Goal: Find specific page/section: Find specific page/section

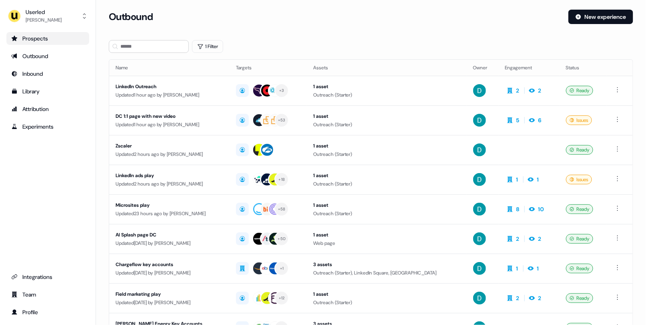
click at [46, 44] on link "Prospects" at bounding box center [47, 38] width 83 height 13
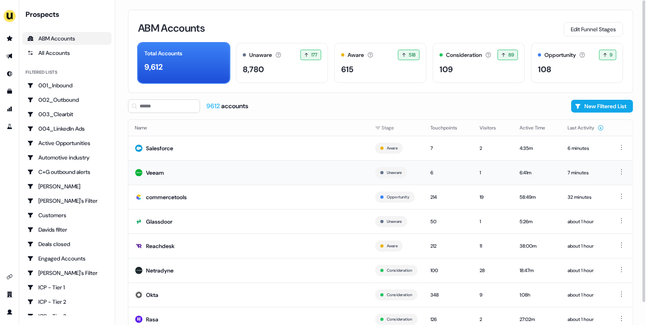
click at [222, 169] on td "Veeam" at bounding box center [248, 172] width 241 height 24
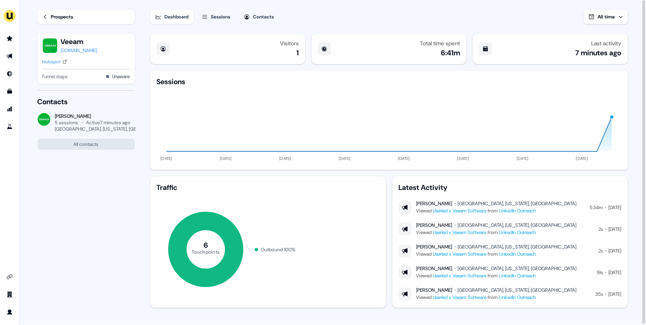
click at [536, 210] on link "LinkedIn Outreach" at bounding box center [517, 210] width 37 height 6
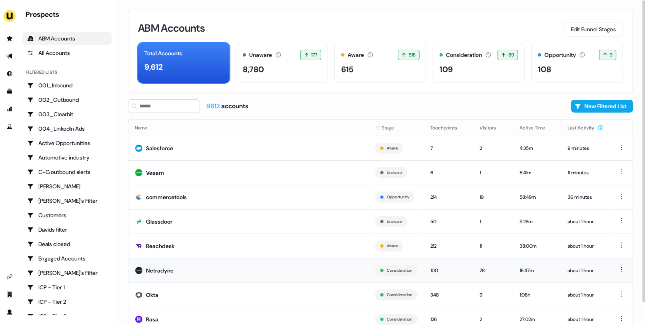
scroll to position [24, 0]
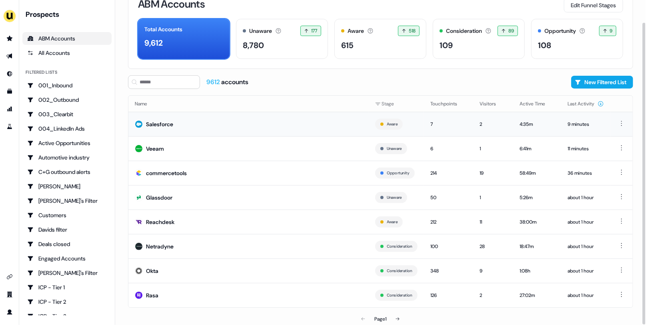
click at [295, 124] on td "Salesforce" at bounding box center [248, 124] width 241 height 24
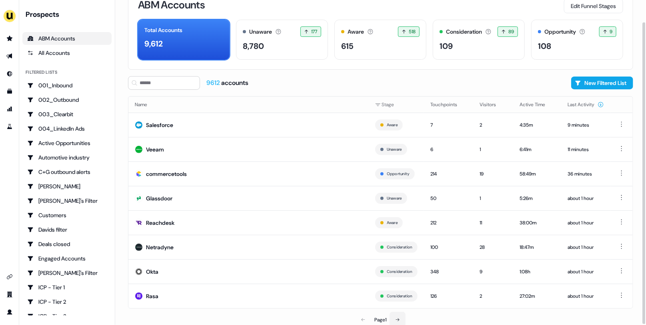
click at [403, 316] on button at bounding box center [398, 319] width 16 height 16
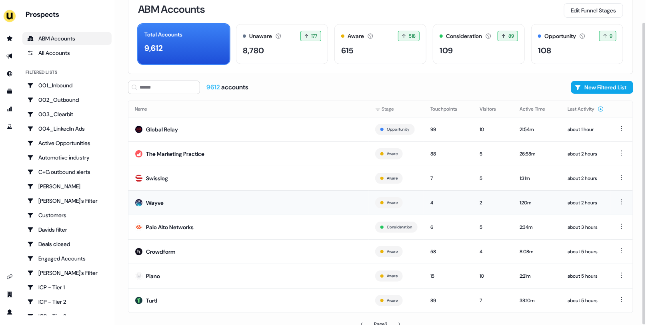
scroll to position [24, 0]
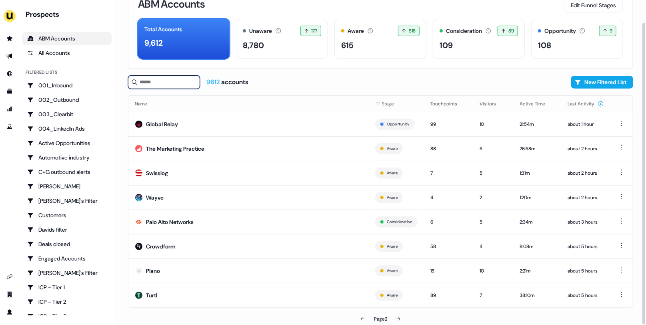
click at [146, 82] on input at bounding box center [164, 82] width 72 height 14
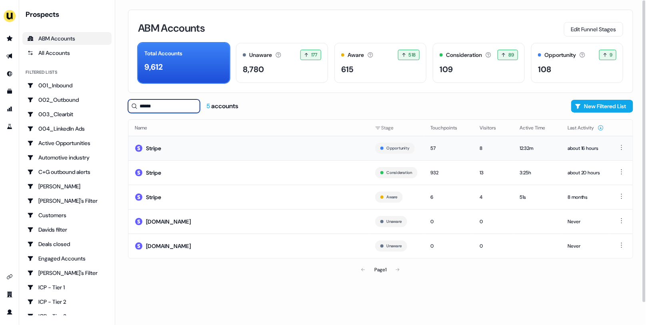
type input "******"
click at [172, 142] on td "Stripe" at bounding box center [248, 148] width 241 height 24
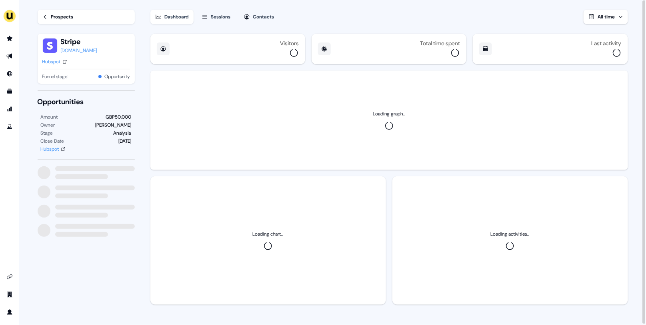
click at [220, 24] on button "Sessions" at bounding box center [216, 17] width 39 height 14
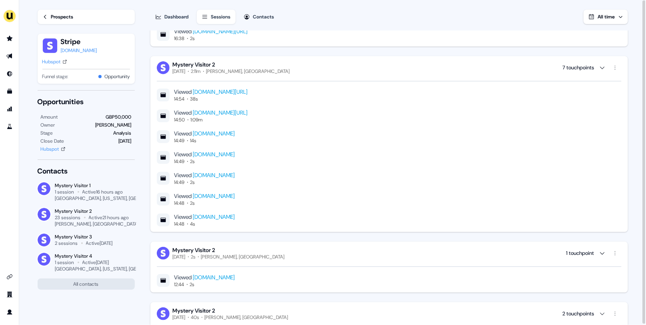
scroll to position [1055, 0]
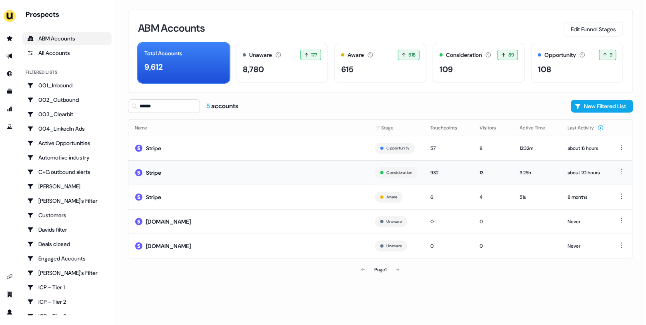
click at [238, 172] on td "Stripe" at bounding box center [248, 172] width 241 height 24
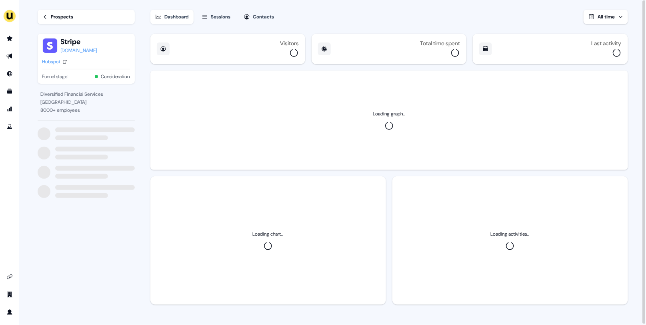
click at [209, 21] on button "Sessions" at bounding box center [216, 17] width 39 height 14
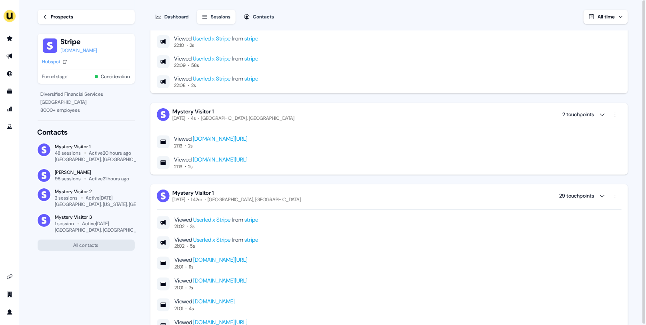
scroll to position [1652, 0]
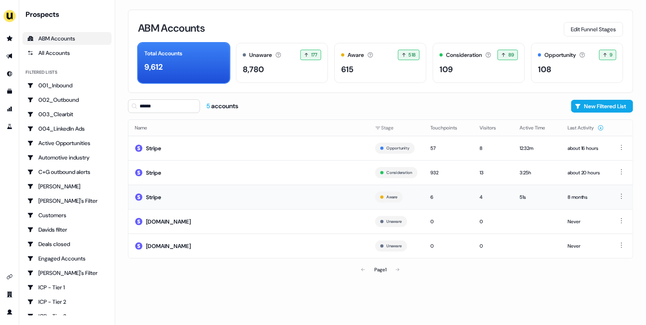
click at [284, 191] on td "Stripe" at bounding box center [248, 196] width 241 height 24
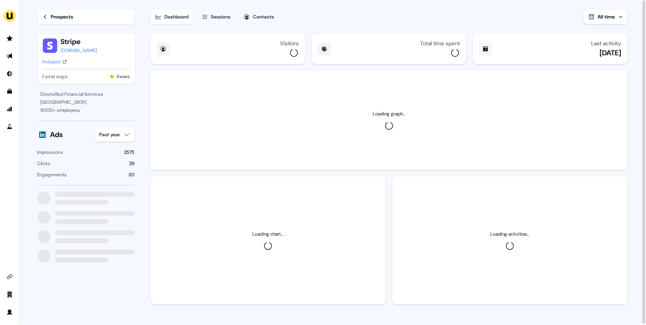
click at [212, 16] on button "Sessions" at bounding box center [216, 17] width 39 height 14
